Goal: Information Seeking & Learning: Learn about a topic

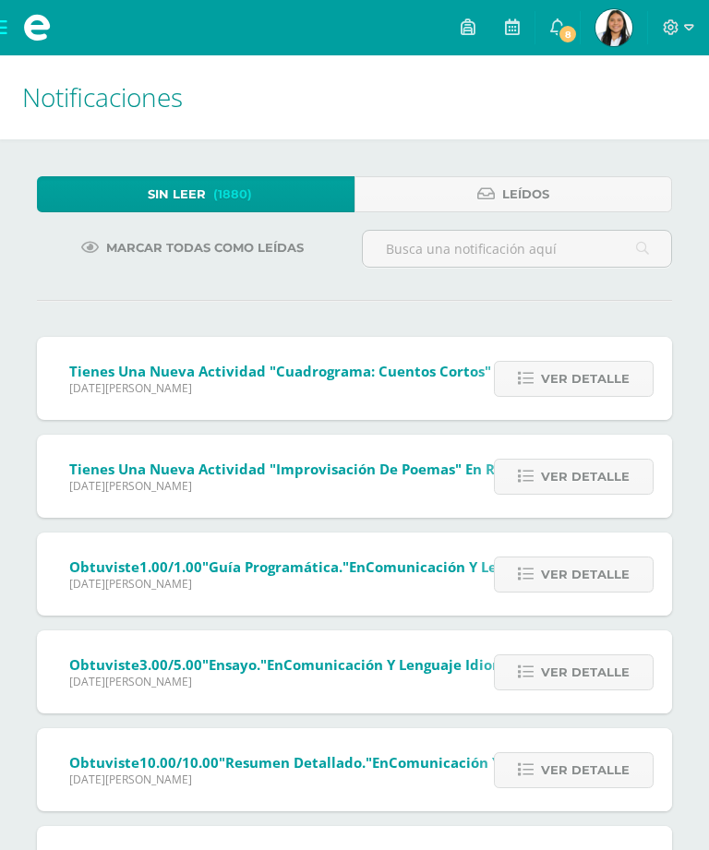
click at [16, 30] on span at bounding box center [37, 27] width 74 height 55
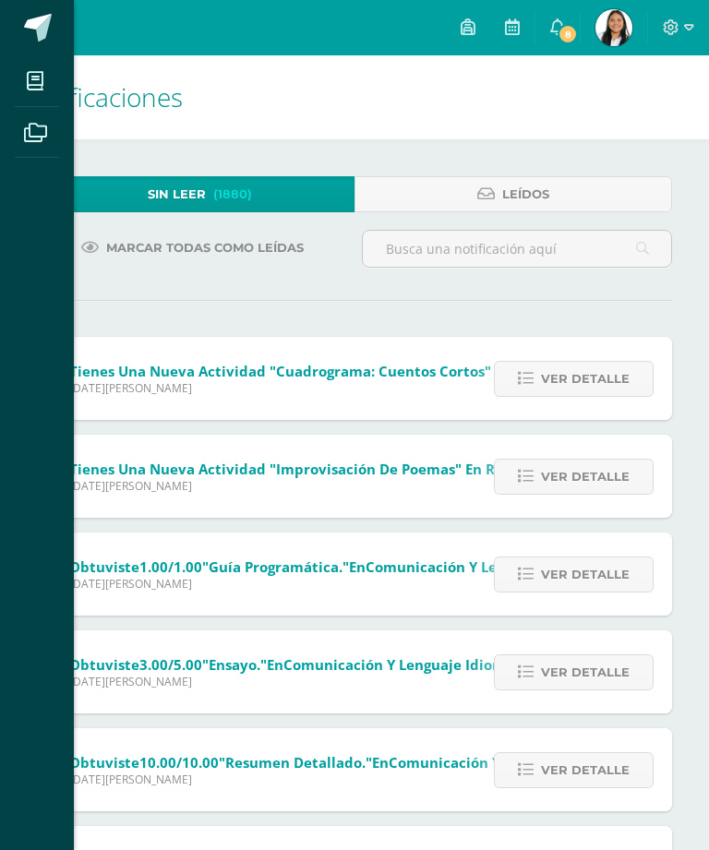
click at [27, 43] on link at bounding box center [37, 27] width 74 height 55
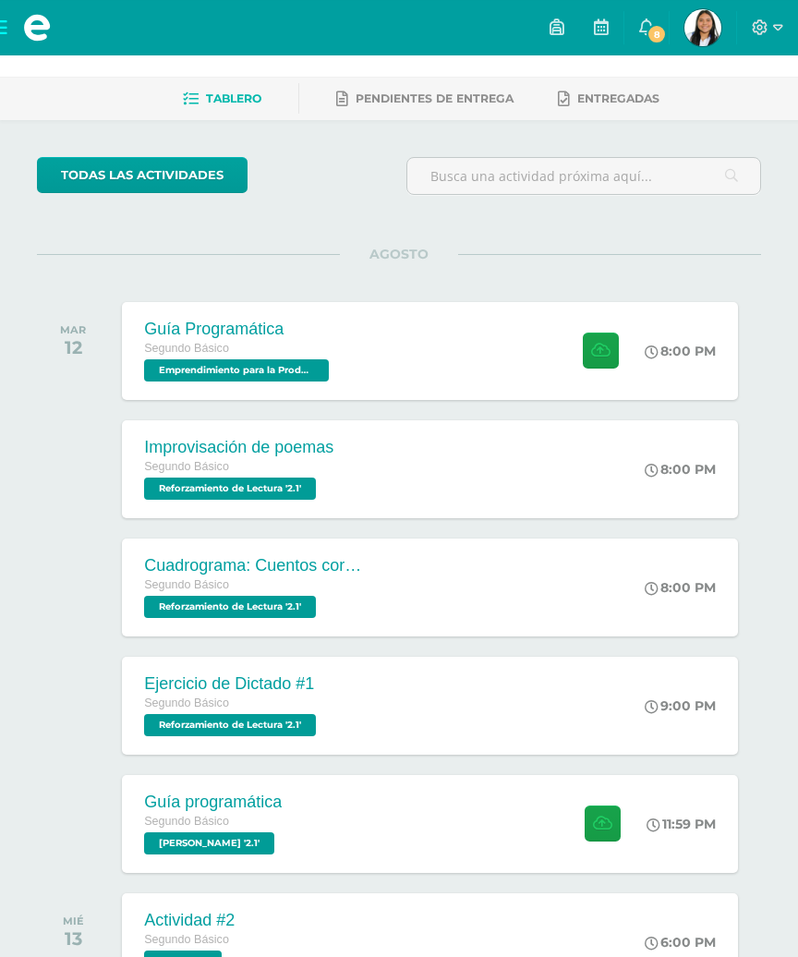
scroll to position [66, 0]
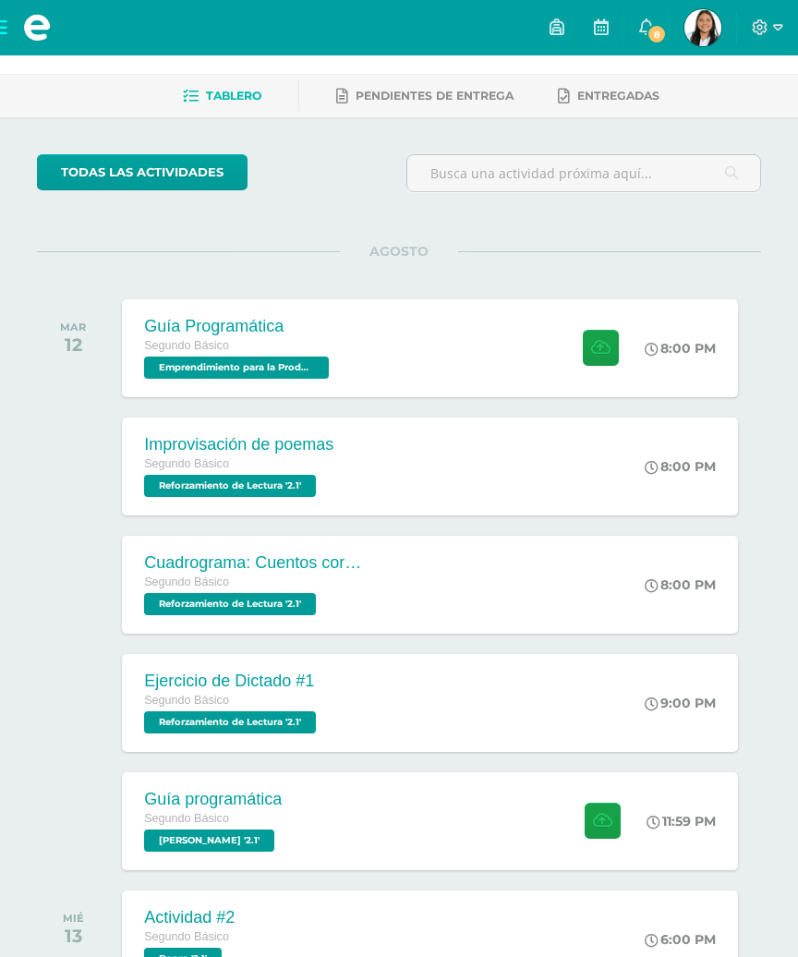
click at [593, 351] on icon at bounding box center [600, 348] width 19 height 16
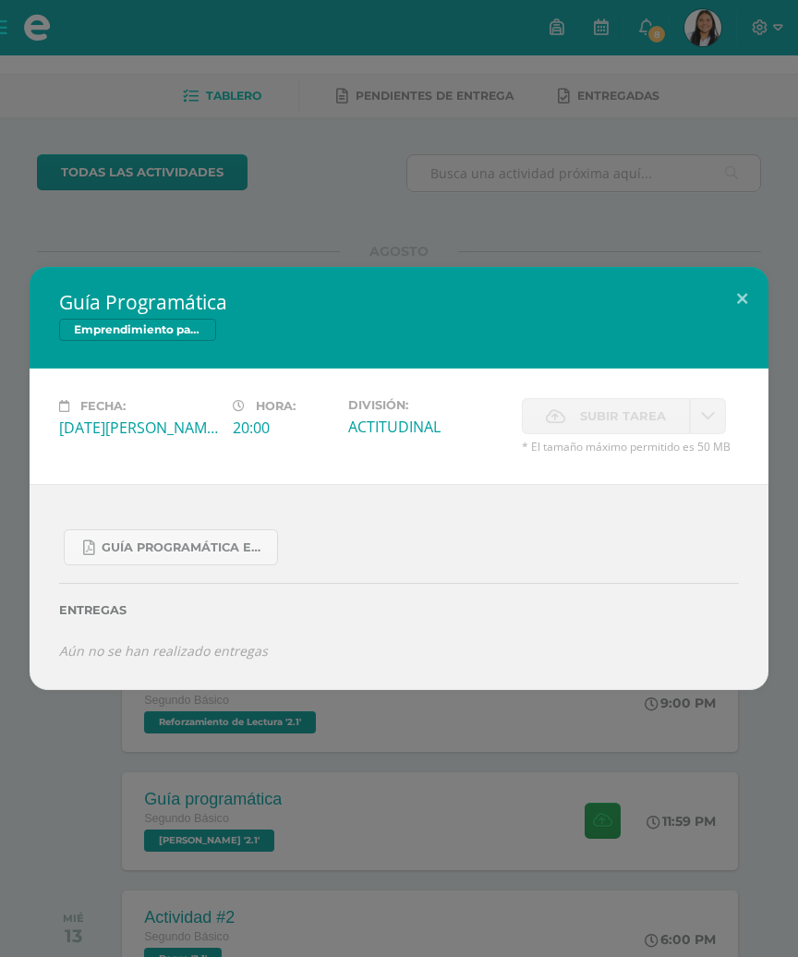
click at [730, 345] on div "Emprendimiento para la Productividad" at bounding box center [399, 332] width 680 height 27
click at [738, 330] on button at bounding box center [742, 298] width 53 height 63
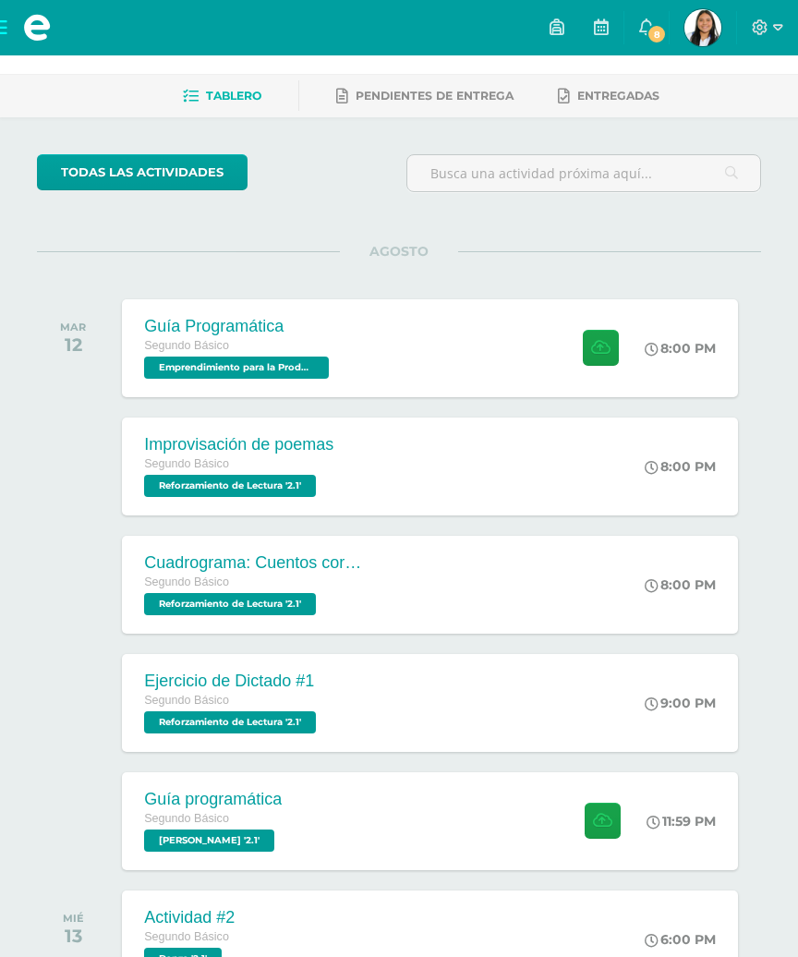
click at [635, 33] on link "8" at bounding box center [646, 27] width 44 height 55
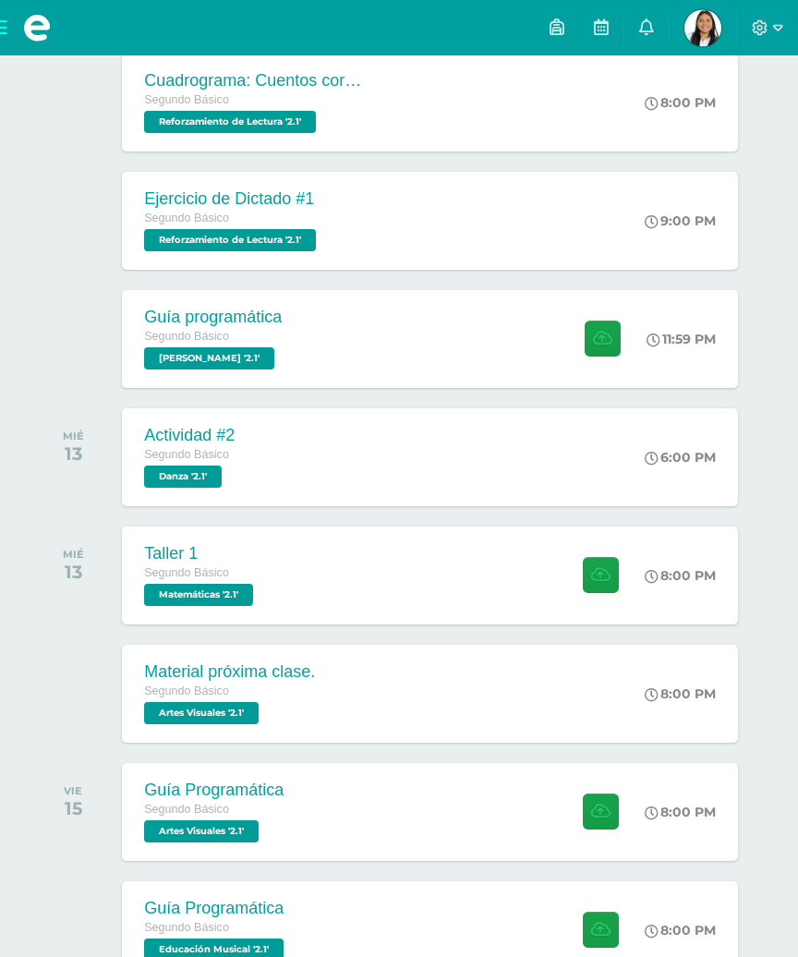
scroll to position [549, 0]
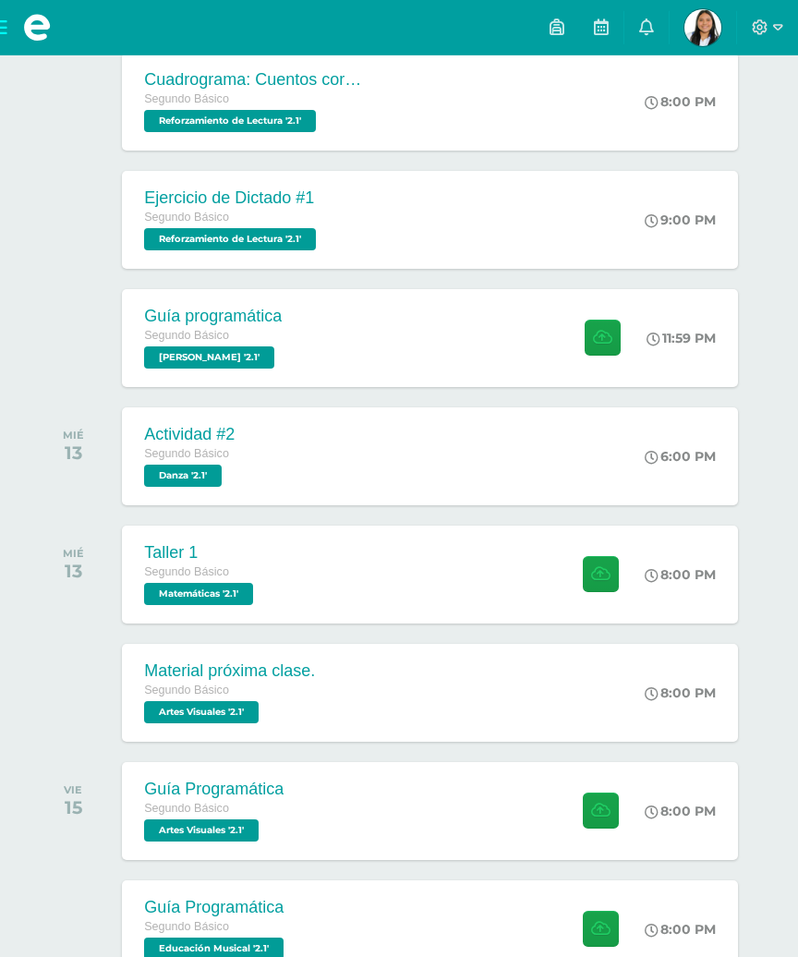
click at [591, 575] on icon at bounding box center [600, 574] width 19 height 16
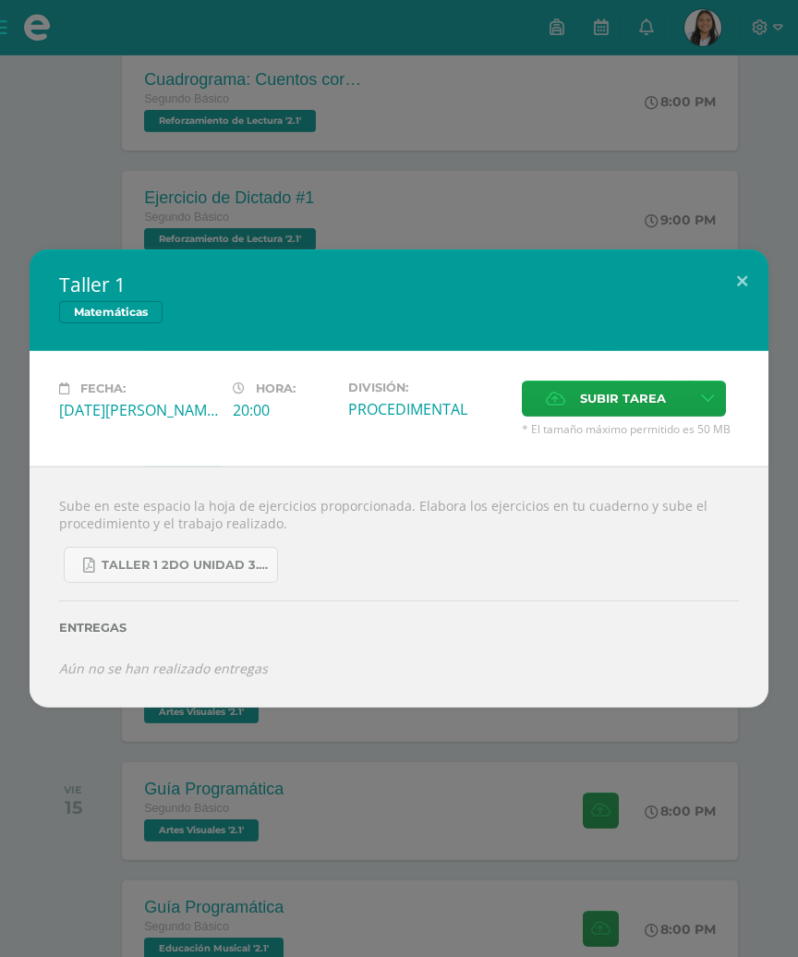
click at [751, 312] on button at bounding box center [742, 280] width 53 height 63
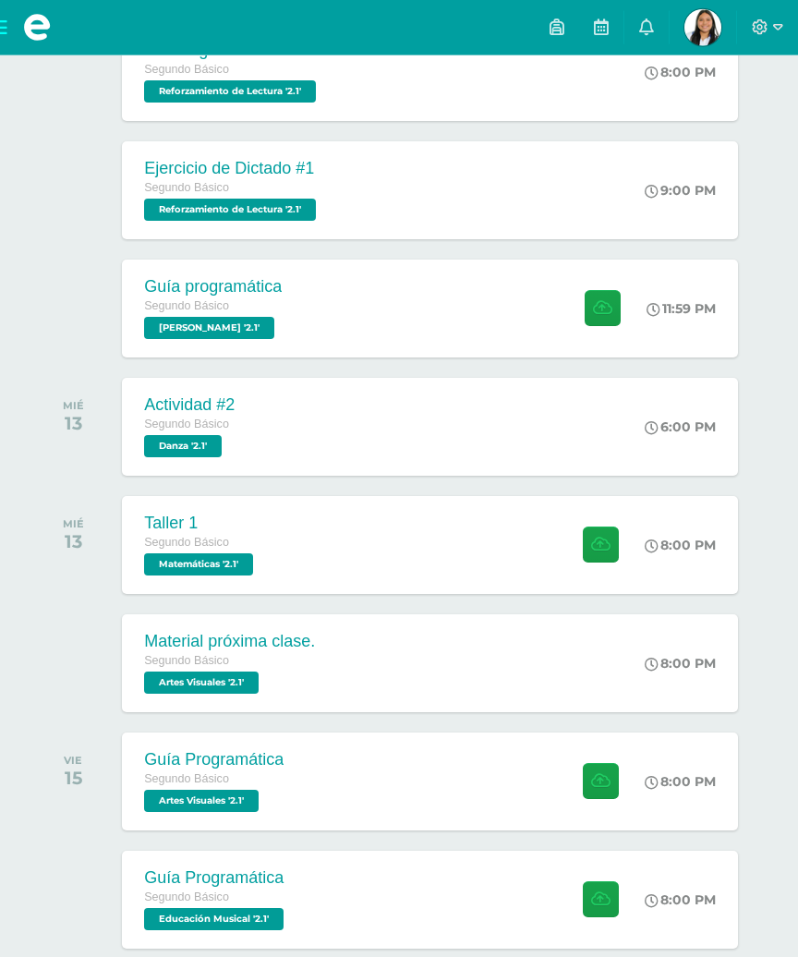
scroll to position [578, 0]
click at [168, 688] on span "Artes Visuales '2.1'" at bounding box center [201, 682] width 115 height 22
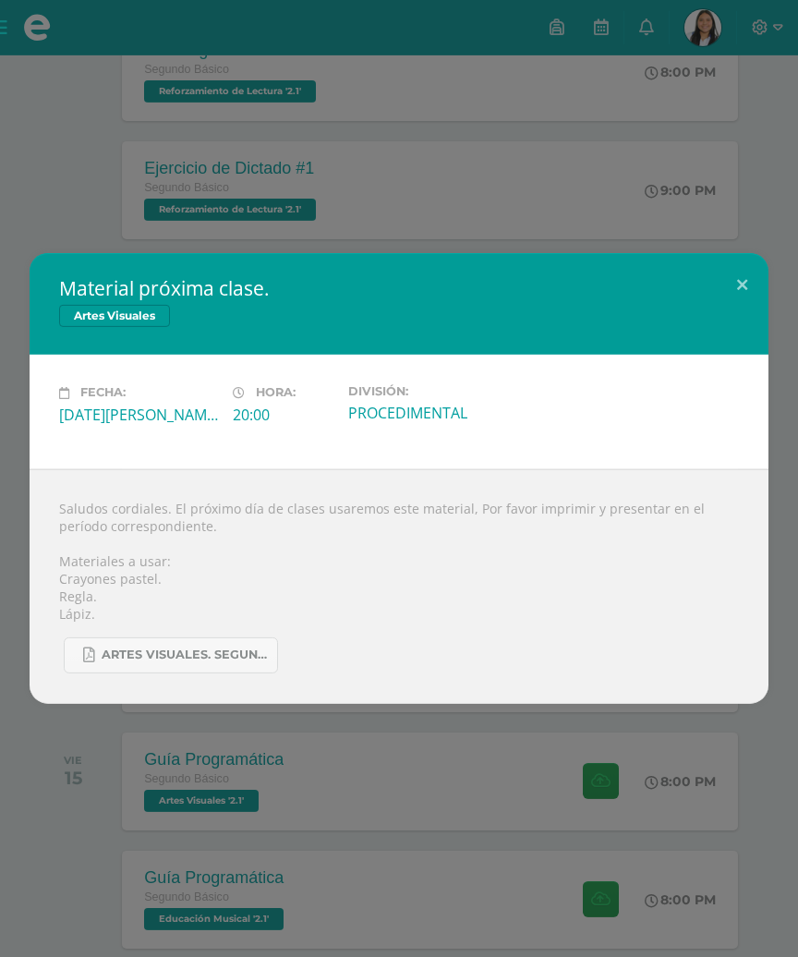
click at [738, 312] on button at bounding box center [742, 284] width 53 height 63
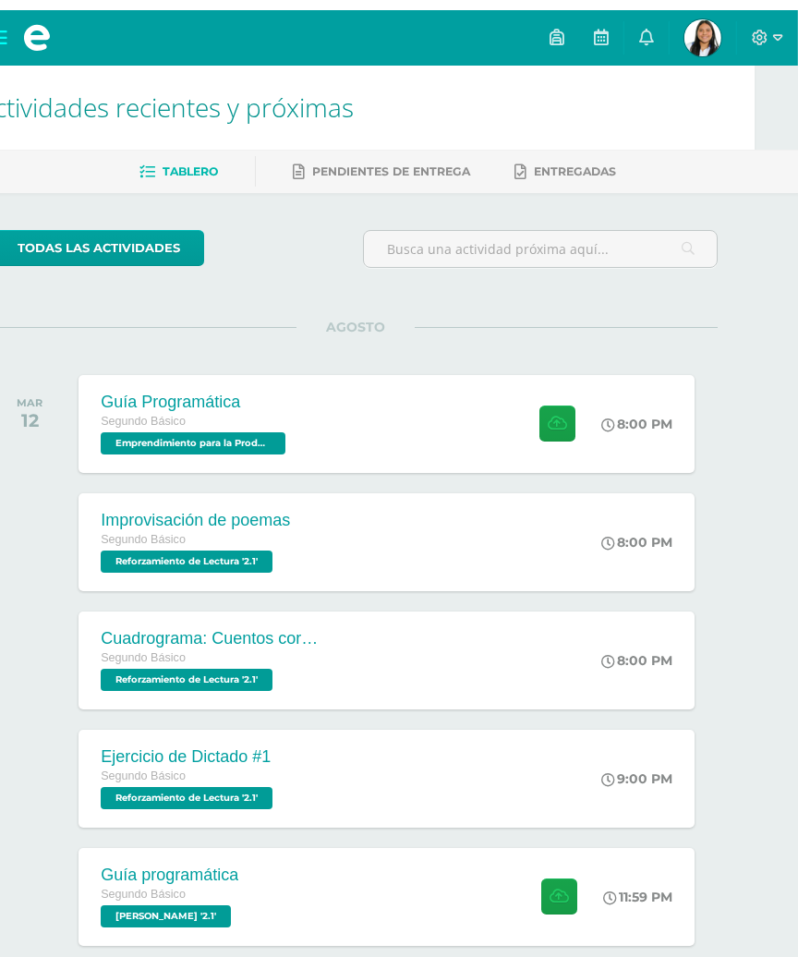
scroll to position [0, 44]
